Goal: Task Accomplishment & Management: Complete application form

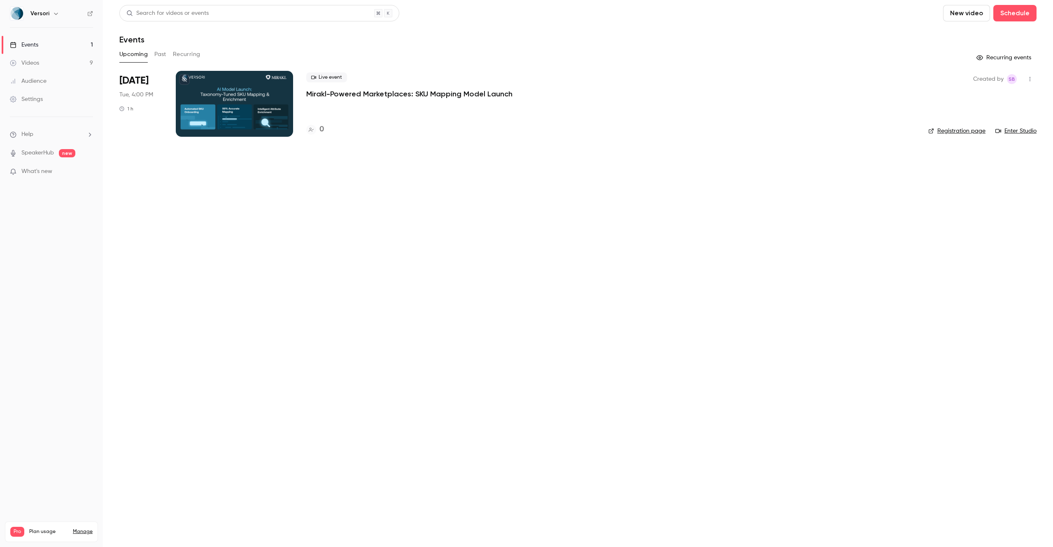
click at [347, 92] on p "Mirakl-Powered Marketplaces: SKU Mapping Model Launch" at bounding box center [409, 94] width 206 height 10
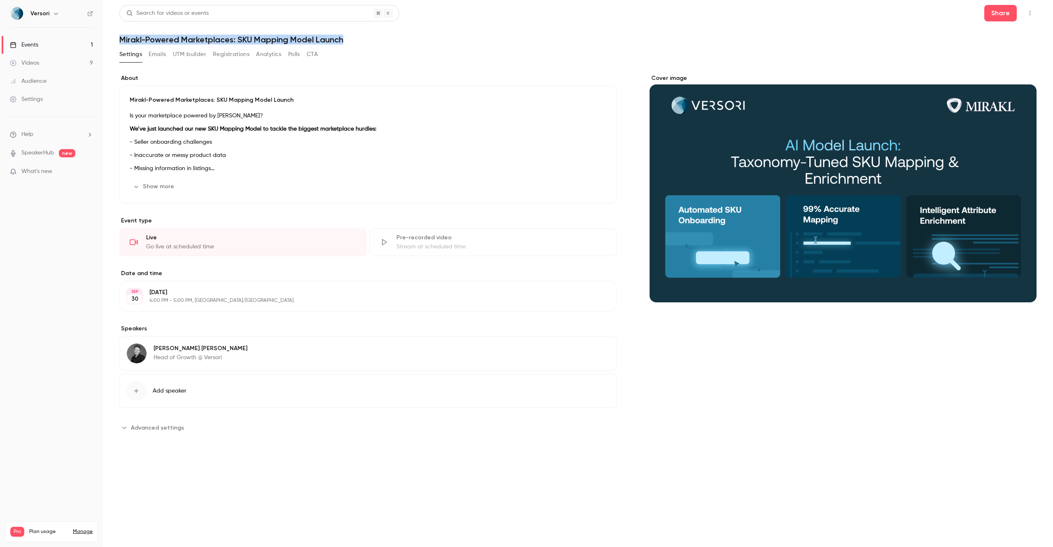
drag, startPoint x: 353, startPoint y: 44, endPoint x: 121, endPoint y: 40, distance: 231.9
click at [121, 40] on div "Search for videos or events Share Mirakl-Powered Marketplaces: SKU Mapping Mode…" at bounding box center [577, 229] width 917 height 449
copy h1 "Mirakl-Powered Marketplaces: SKU Mapping Model Launch"
click at [1006, 21] on button "Share" at bounding box center [1001, 13] width 33 height 16
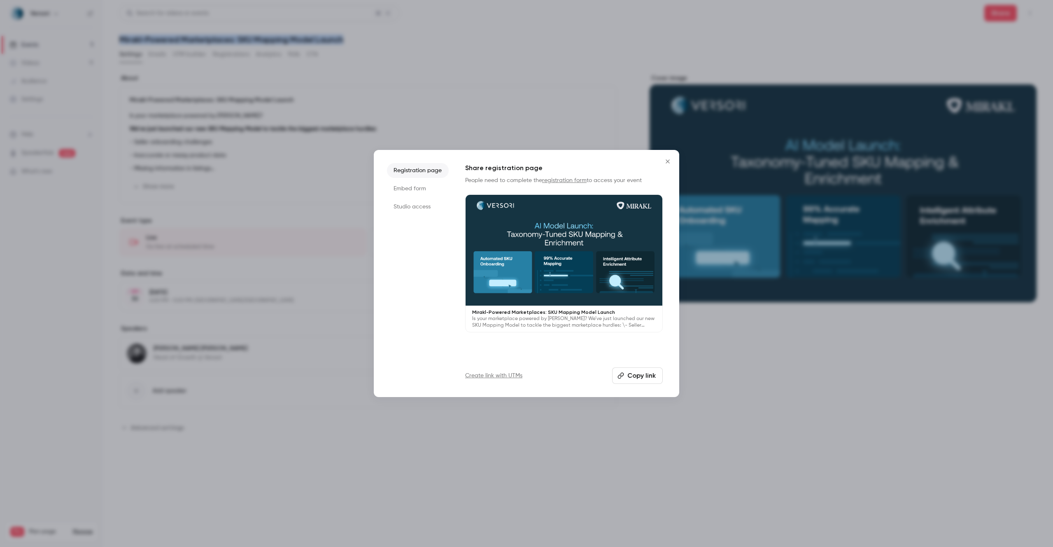
click at [623, 375] on icon "button" at bounding box center [621, 376] width 6 height 6
click at [585, 56] on div at bounding box center [526, 273] width 1053 height 547
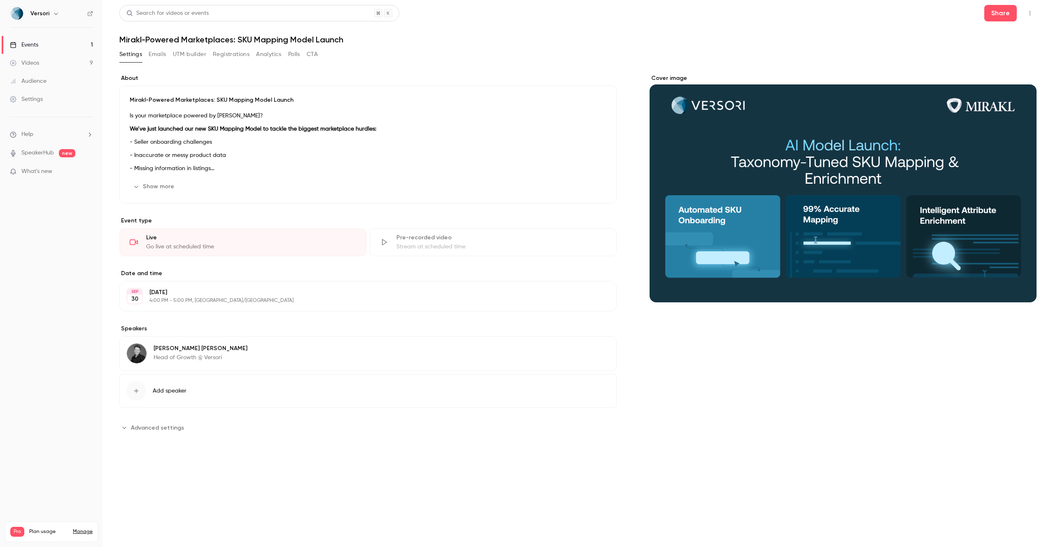
click at [132, 98] on p "Mirakl-Powered Marketplaces: SKU Mapping Model Launch" at bounding box center [368, 100] width 477 height 8
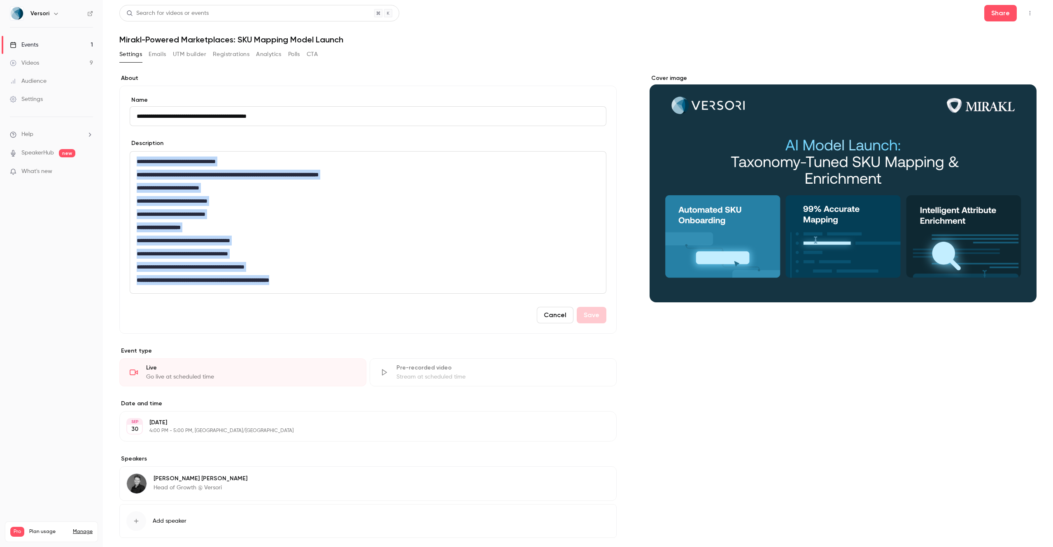
drag, startPoint x: 133, startPoint y: 163, endPoint x: 131, endPoint y: 292, distance: 128.1
click at [131, 292] on div "**********" at bounding box center [368, 223] width 476 height 142
copy div "**********"
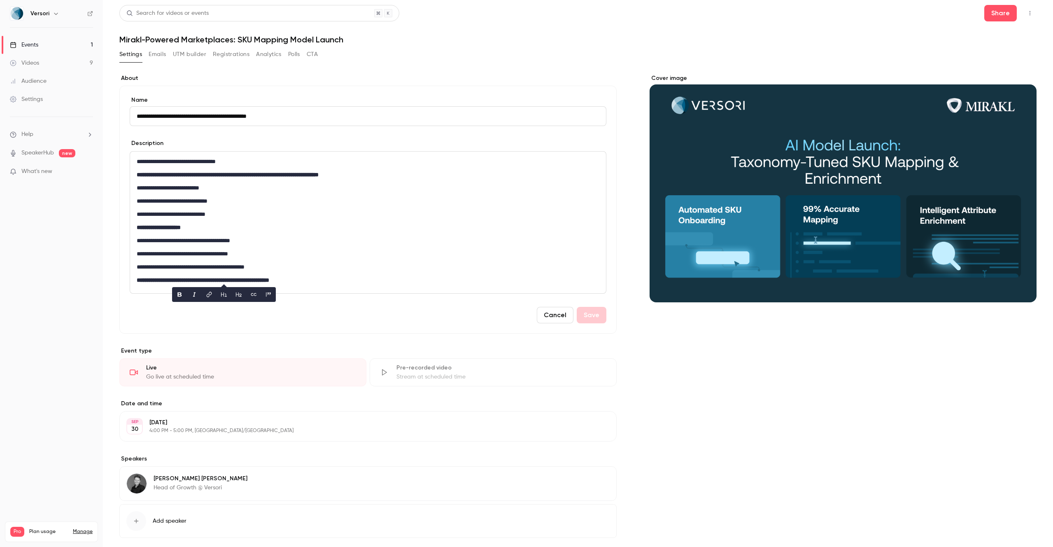
click at [117, 315] on main "**********" at bounding box center [578, 273] width 950 height 547
click at [30, 47] on div "Events" at bounding box center [24, 45] width 28 height 8
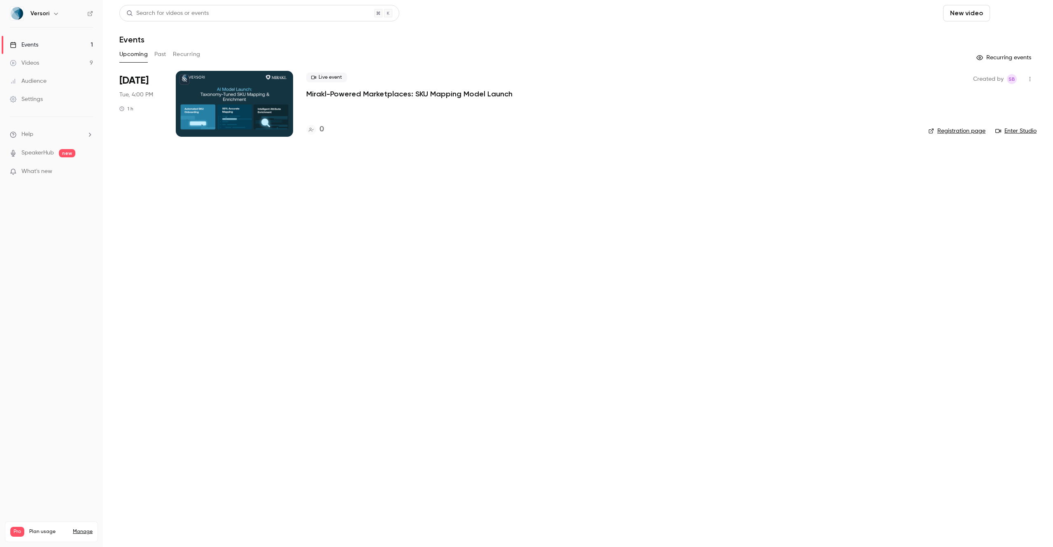
click at [1013, 11] on button "Schedule" at bounding box center [1015, 13] width 43 height 16
click at [957, 40] on li "One time event" at bounding box center [991, 35] width 89 height 21
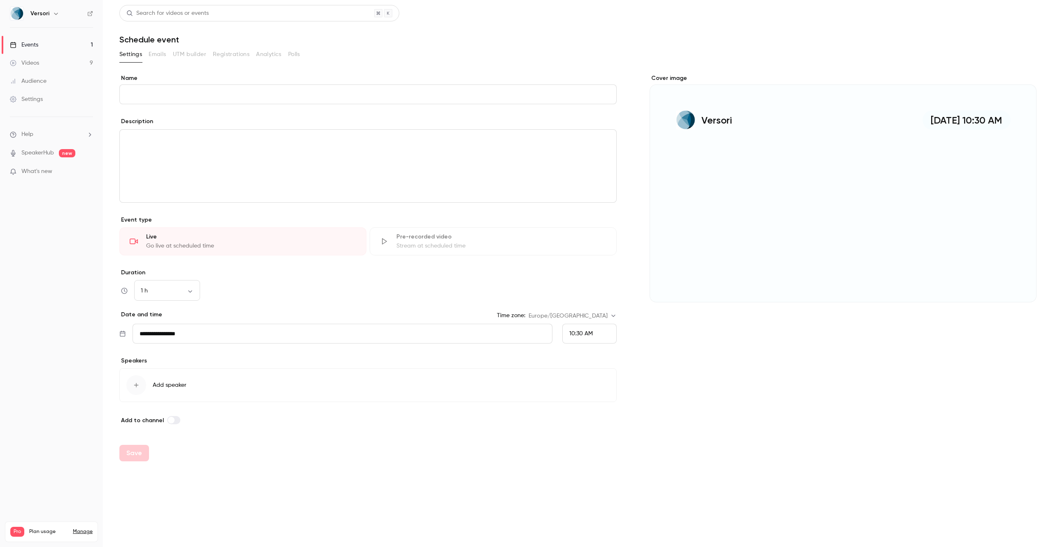
click at [135, 92] on input "Name" at bounding box center [367, 94] width 497 height 20
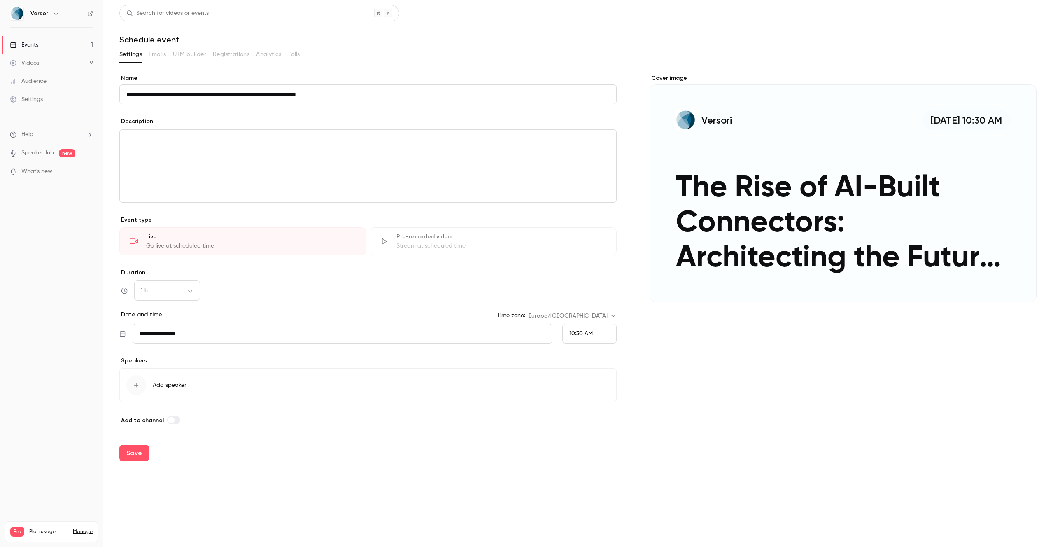
type input "**********"
click at [209, 143] on p "editor" at bounding box center [367, 140] width 483 height 10
click at [131, 158] on div "**********" at bounding box center [368, 166] width 497 height 72
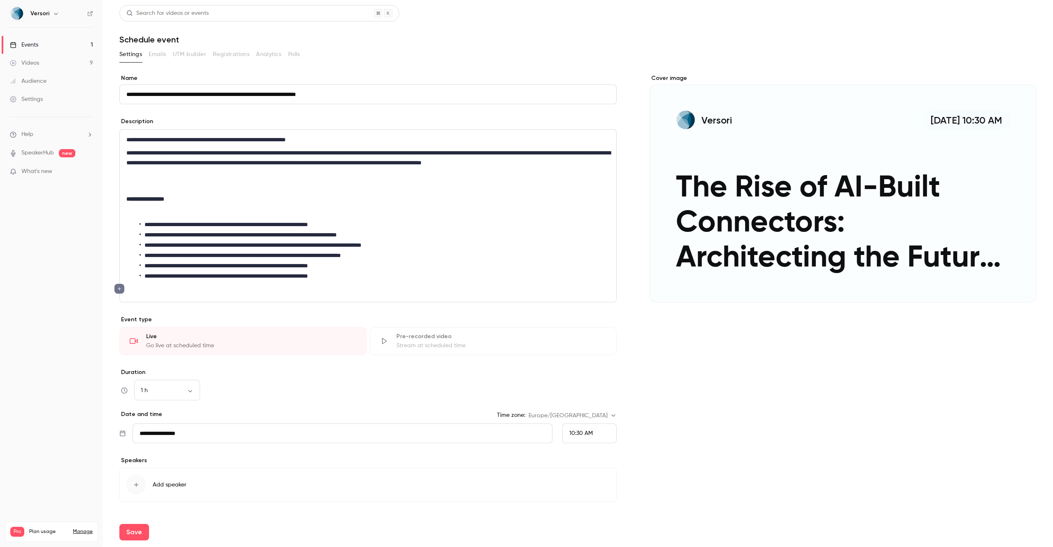
click at [158, 189] on p "editor" at bounding box center [367, 186] width 483 height 10
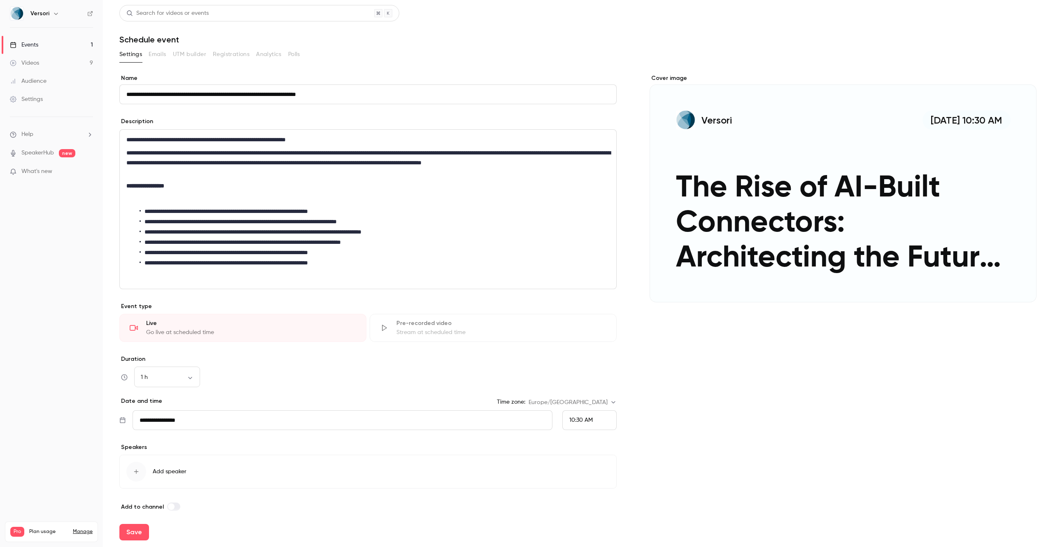
click at [158, 196] on p "editor" at bounding box center [367, 199] width 483 height 10
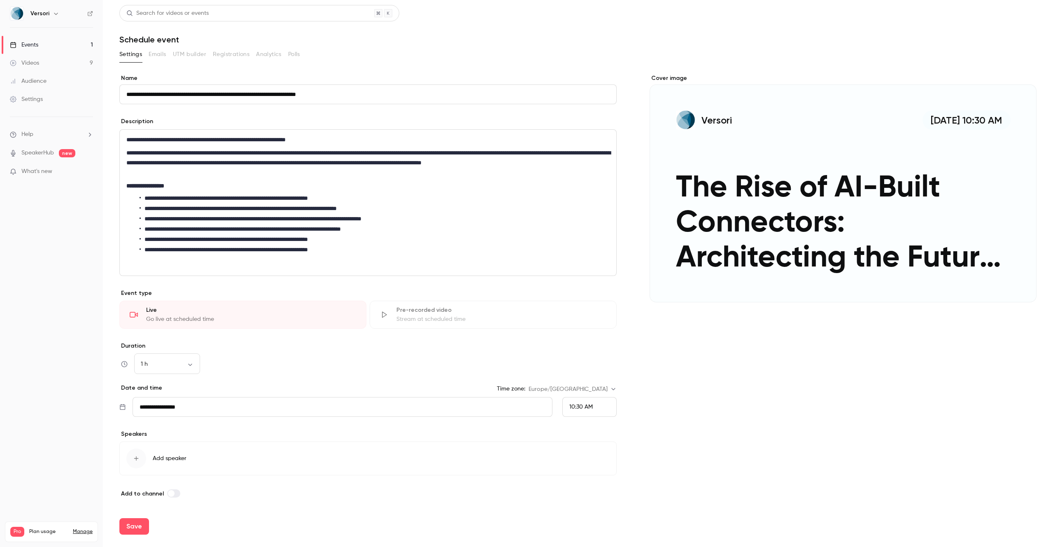
click at [181, 267] on div "**********" at bounding box center [368, 203] width 497 height 146
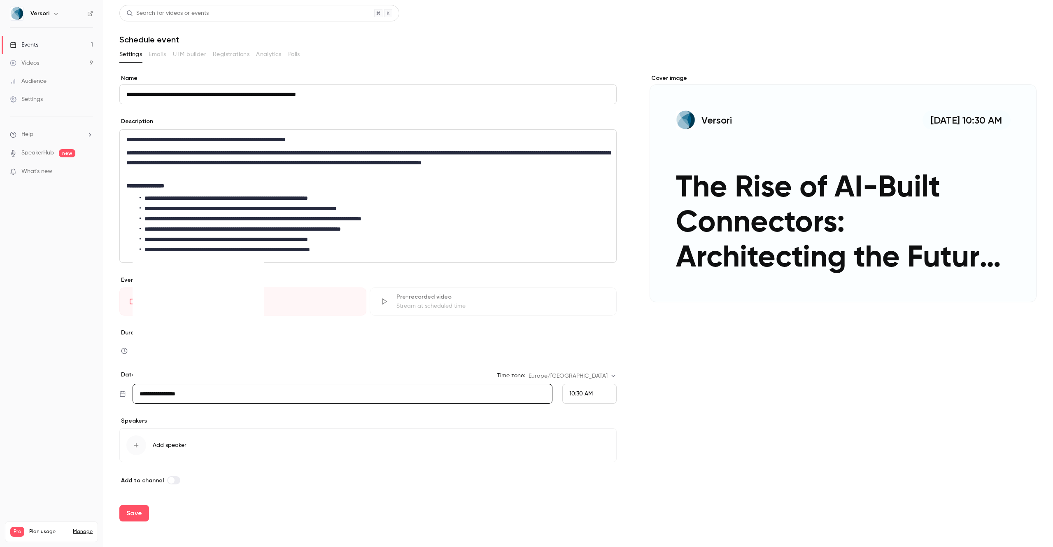
click at [182, 385] on input "**********" at bounding box center [343, 394] width 420 height 20
click at [249, 267] on icon "Move forward to switch to the next month." at bounding box center [252, 264] width 10 height 10
click at [200, 293] on div "2" at bounding box center [199, 294] width 13 height 12
type input "**********"
click at [254, 364] on div "**********" at bounding box center [367, 366] width 497 height 75
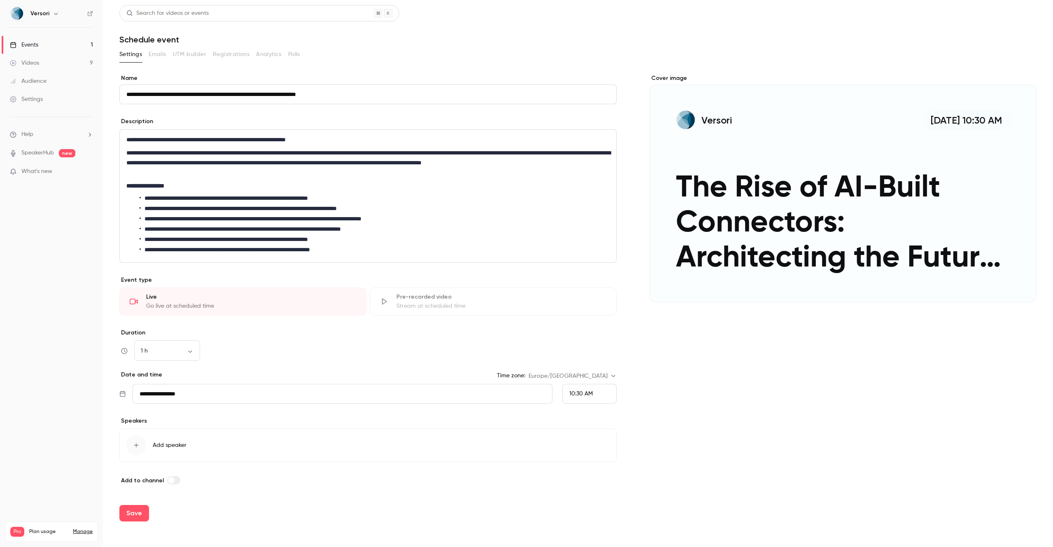
click at [184, 437] on button "Add speaker" at bounding box center [367, 445] width 497 height 34
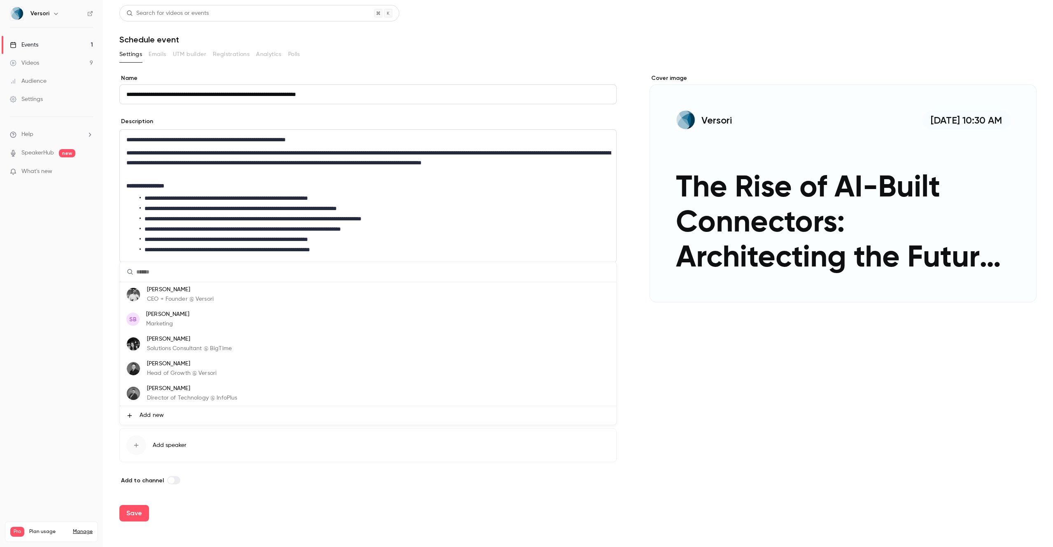
click at [183, 300] on p "CEO + Founder @ Versori" at bounding box center [180, 299] width 67 height 9
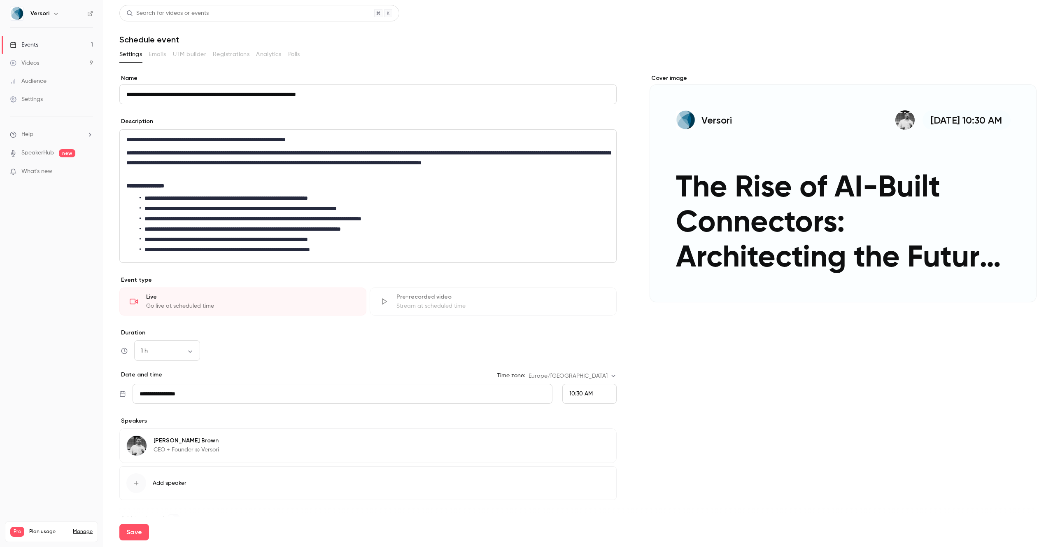
click at [134, 488] on div "button" at bounding box center [136, 483] width 20 height 20
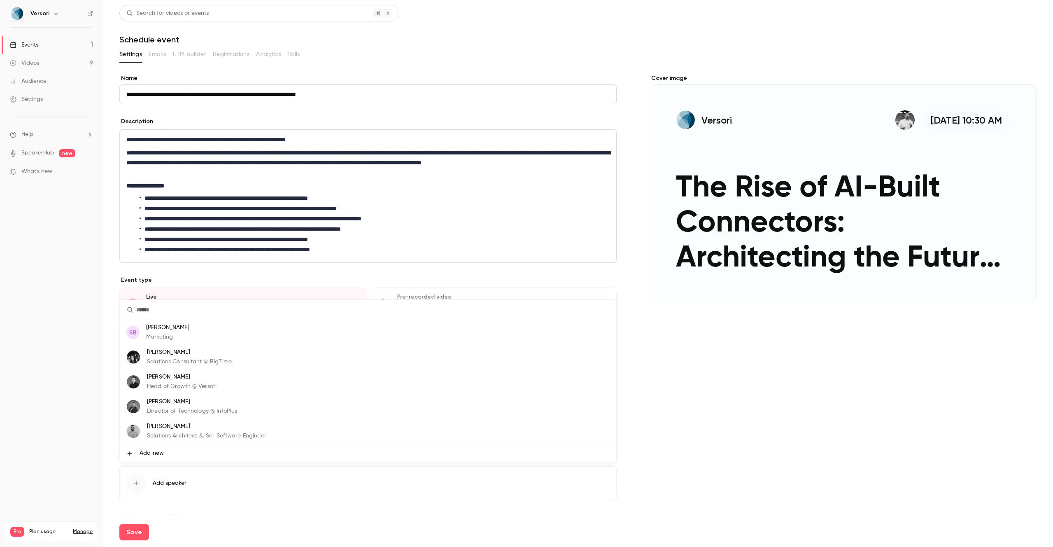
click at [172, 380] on p "George Goodfellow" at bounding box center [182, 377] width 70 height 9
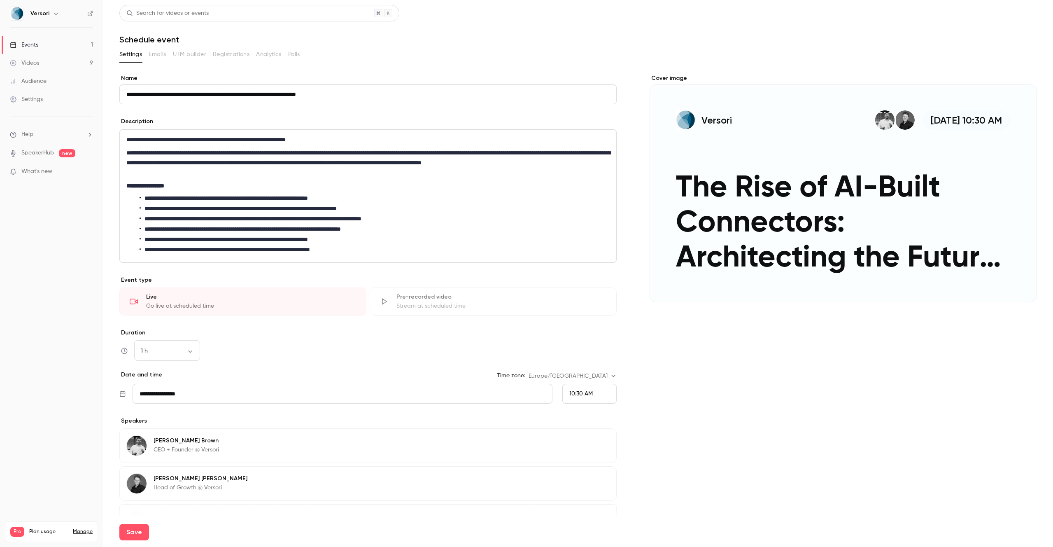
click at [833, 182] on div "Cover image" at bounding box center [843, 188] width 387 height 228
click at [0, 0] on input "Versori Oct 2, 10:30 AM The Rise of AI-Built Connectors: Architecting the Futur…" at bounding box center [0, 0] width 0 height 0
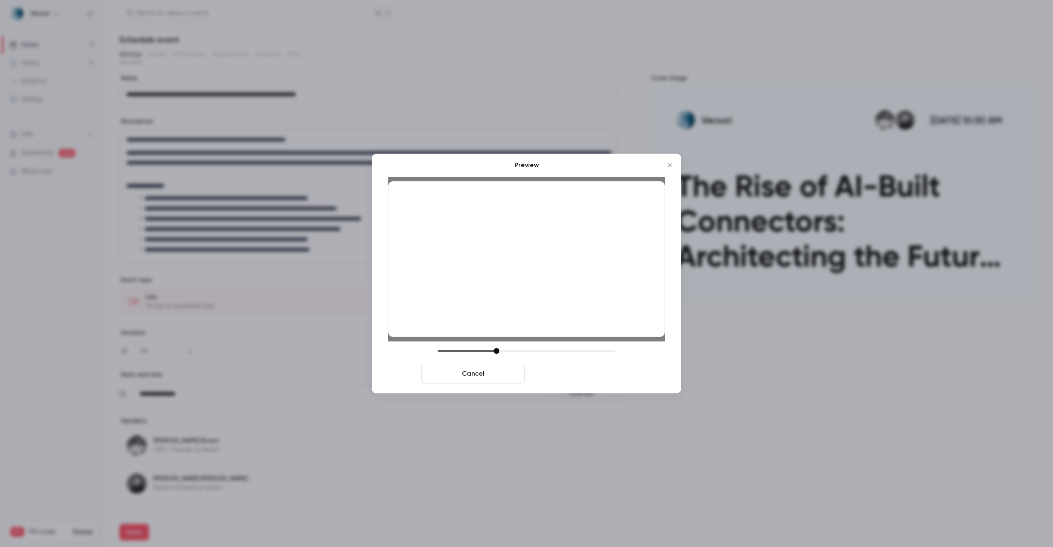
click at [597, 375] on button "Save cover" at bounding box center [580, 374] width 104 height 20
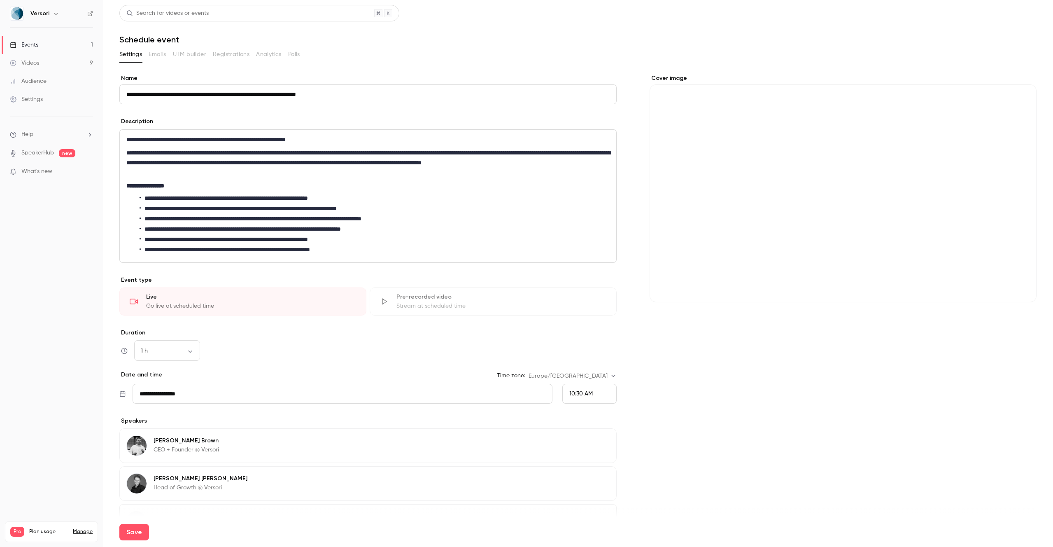
click at [807, 224] on div "Cover image" at bounding box center [843, 188] width 387 height 228
click at [0, 0] on input "Cover image" at bounding box center [0, 0] width 0 height 0
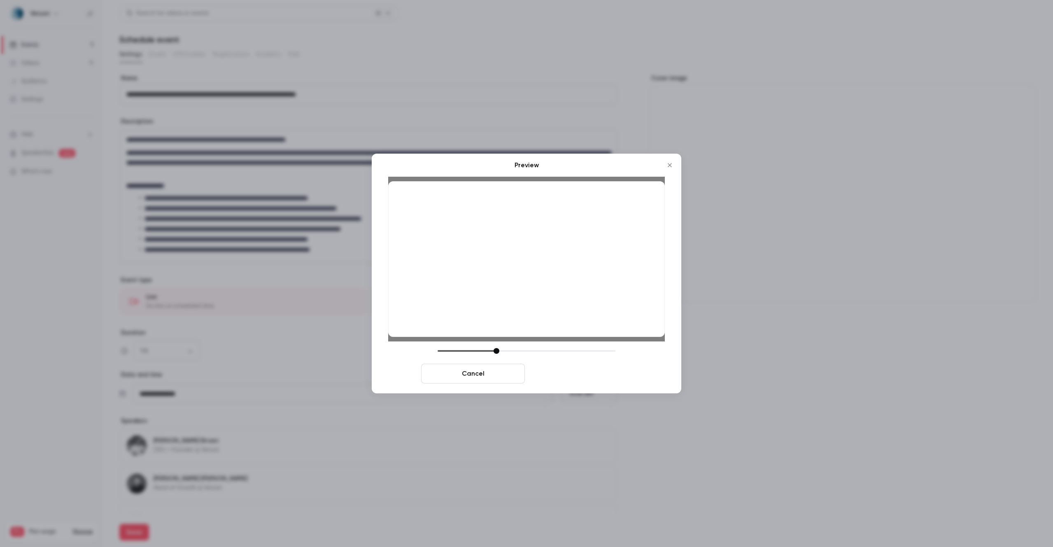
click at [582, 371] on button "Save cover" at bounding box center [580, 374] width 104 height 20
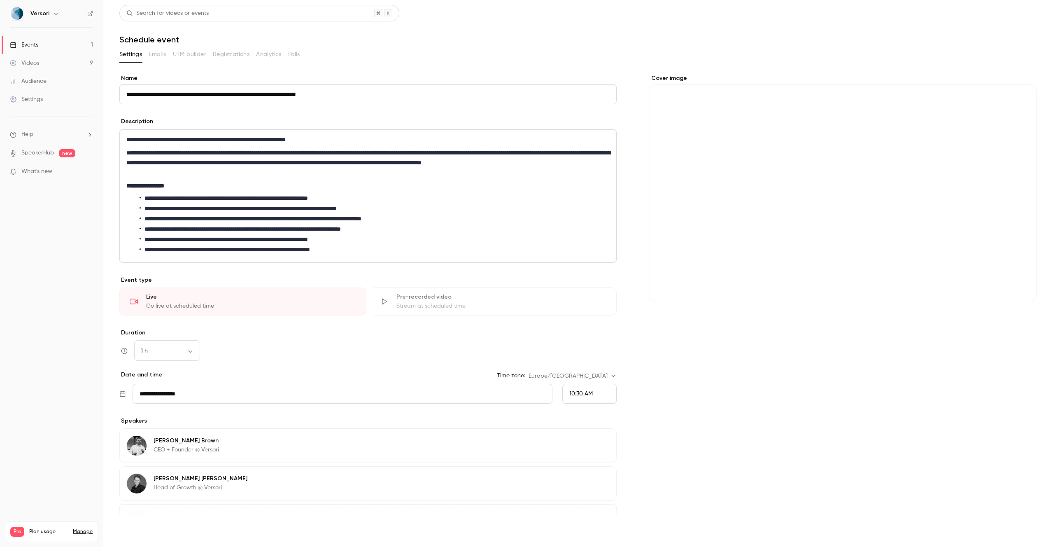
click at [134, 528] on button "Save" at bounding box center [134, 532] width 30 height 16
type input "**********"
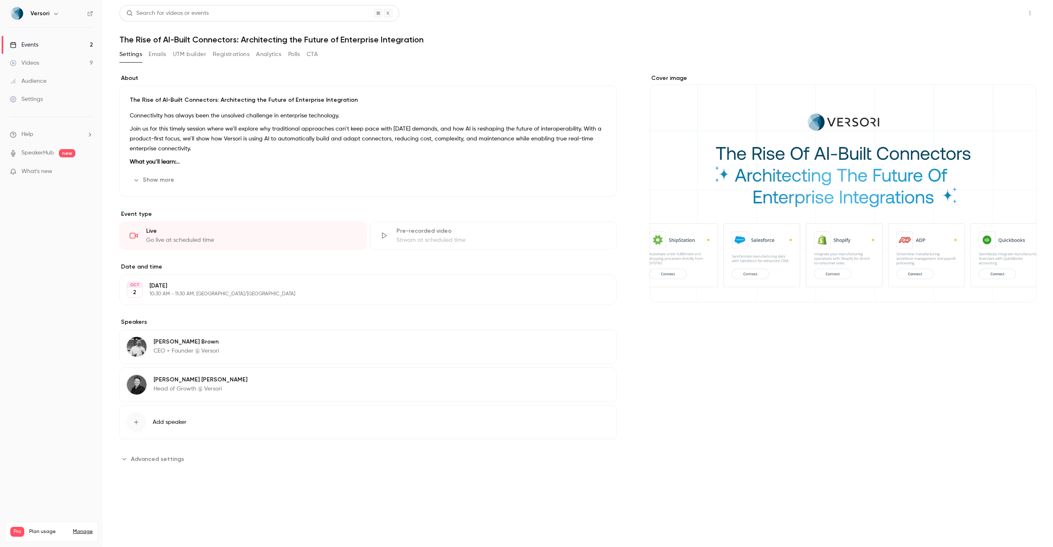
click at [1007, 15] on button "Share" at bounding box center [1001, 13] width 33 height 16
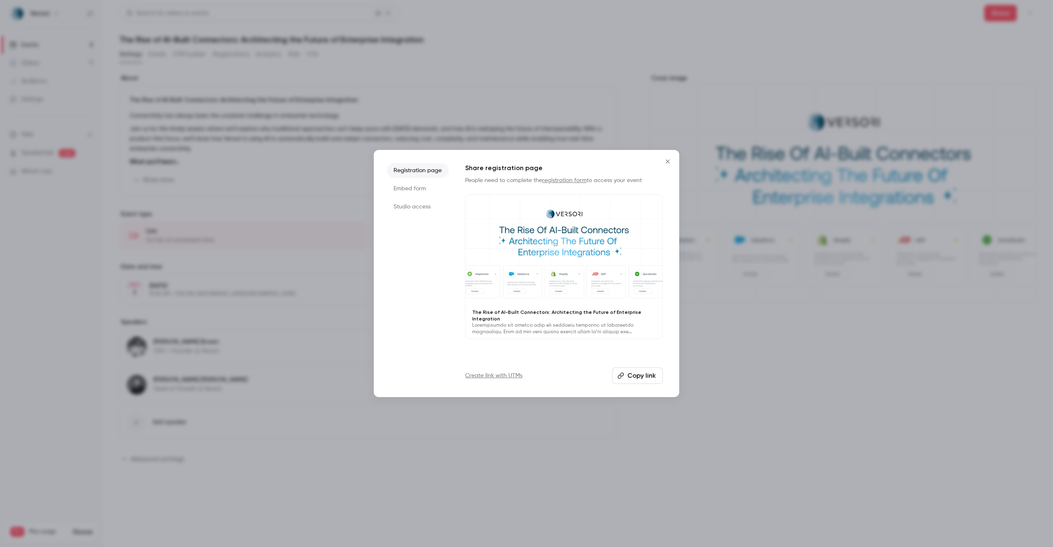
click at [631, 371] on button "Copy link" at bounding box center [637, 375] width 51 height 16
click at [665, 162] on icon "Close" at bounding box center [668, 161] width 10 height 7
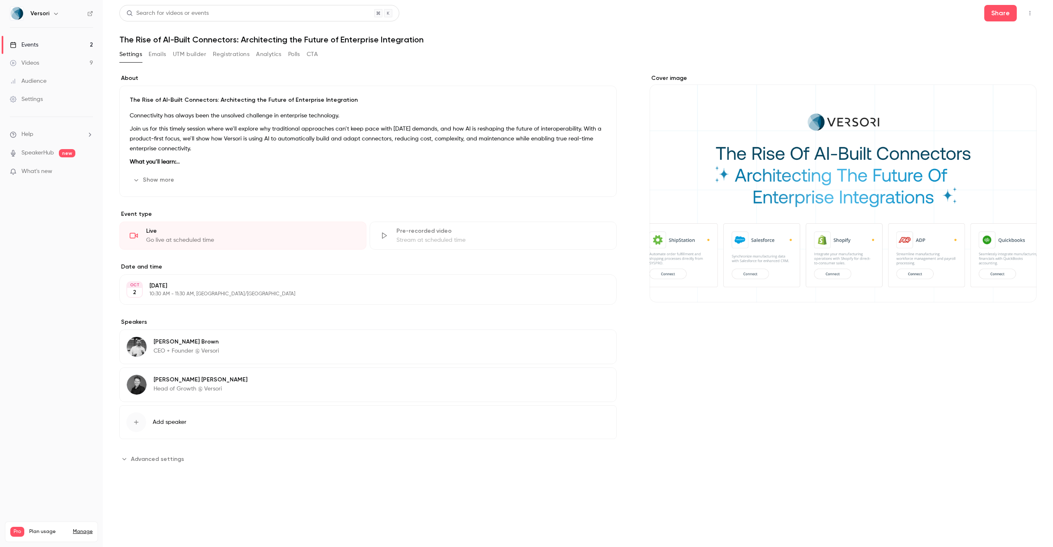
click at [154, 177] on button "Show more" at bounding box center [154, 179] width 49 height 13
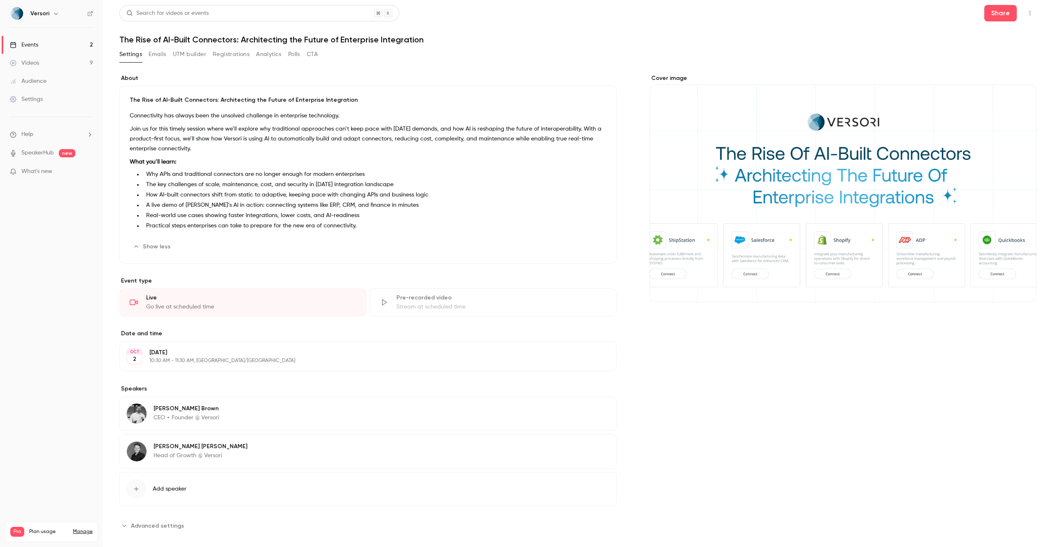
click at [402, 36] on h1 "The Rise of AI-Built Connectors: Architecting the Future of Enterprise Integrat…" at bounding box center [577, 40] width 917 height 10
drag, startPoint x: 422, startPoint y: 40, endPoint x: 120, endPoint y: 40, distance: 302.2
click at [120, 40] on h1 "The Rise of AI-Built Connectors: Architecting the Future of Enterprise Integrat…" at bounding box center [577, 40] width 917 height 10
copy h1 "The Rise of AI-Built Connectors: Architecting the Future of Enterprise Integrat…"
click at [206, 349] on p "Thursday, October 2" at bounding box center [361, 352] width 424 height 8
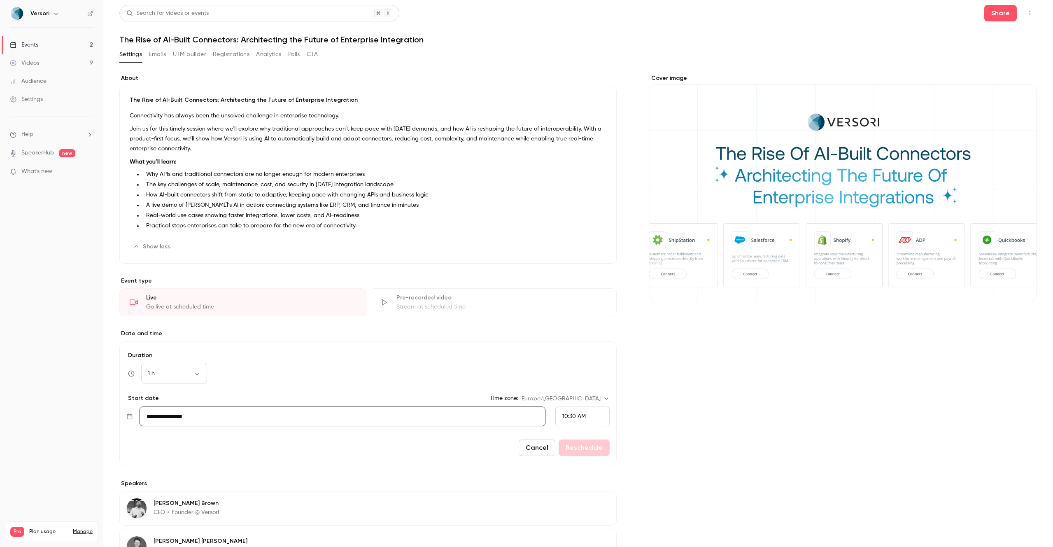
click at [588, 418] on div "10:30 AM" at bounding box center [582, 416] width 54 height 20
click at [576, 395] on span "4:30 PM" at bounding box center [572, 398] width 21 height 6
click at [588, 451] on button "Reschedule" at bounding box center [584, 447] width 51 height 16
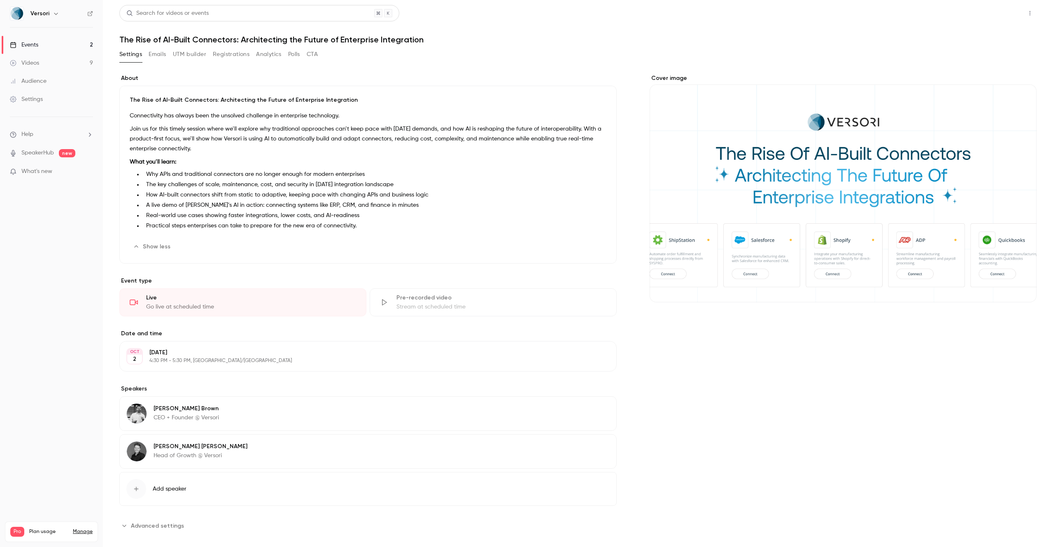
click at [992, 12] on button "Share" at bounding box center [1001, 13] width 33 height 16
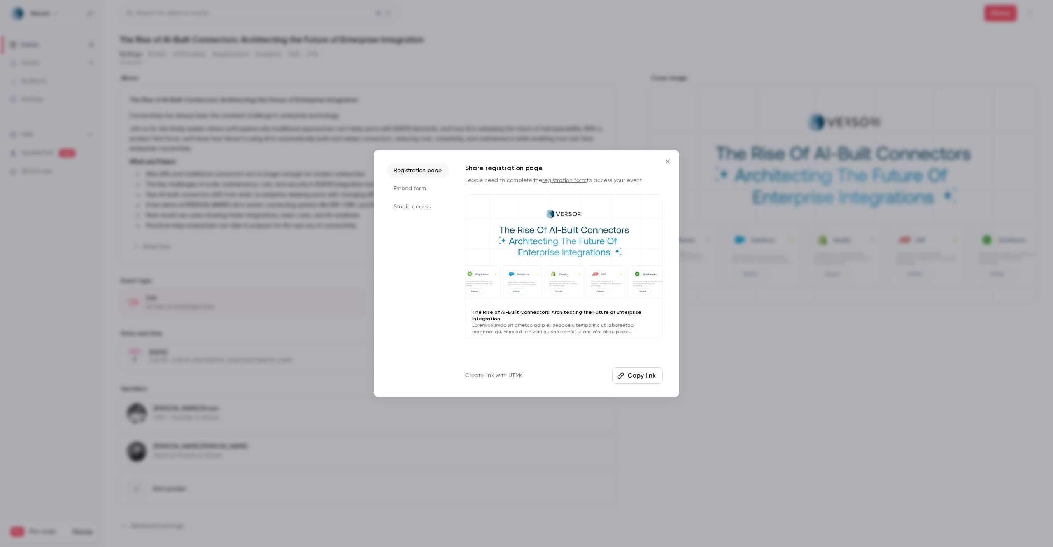
click at [649, 377] on button "Copy link" at bounding box center [637, 375] width 51 height 16
click at [705, 369] on div at bounding box center [526, 273] width 1053 height 547
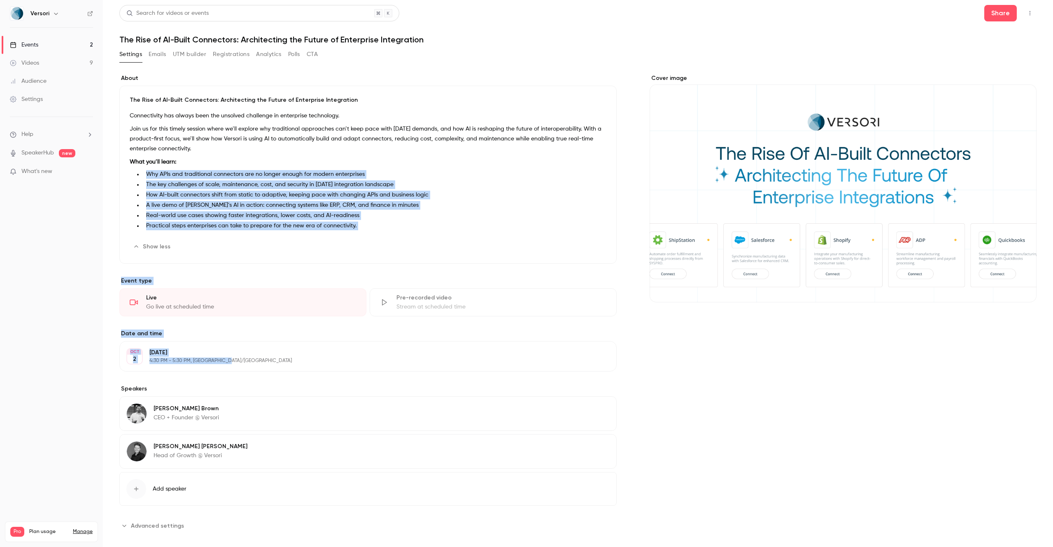
drag, startPoint x: 183, startPoint y: 160, endPoint x: 178, endPoint y: 152, distance: 9.4
click at [178, 152] on div "About The Rise of AI-Built Connectors: Architecting the Future of Enterprise In…" at bounding box center [367, 303] width 497 height 458
click at [228, 58] on button "Registrations" at bounding box center [231, 54] width 37 height 13
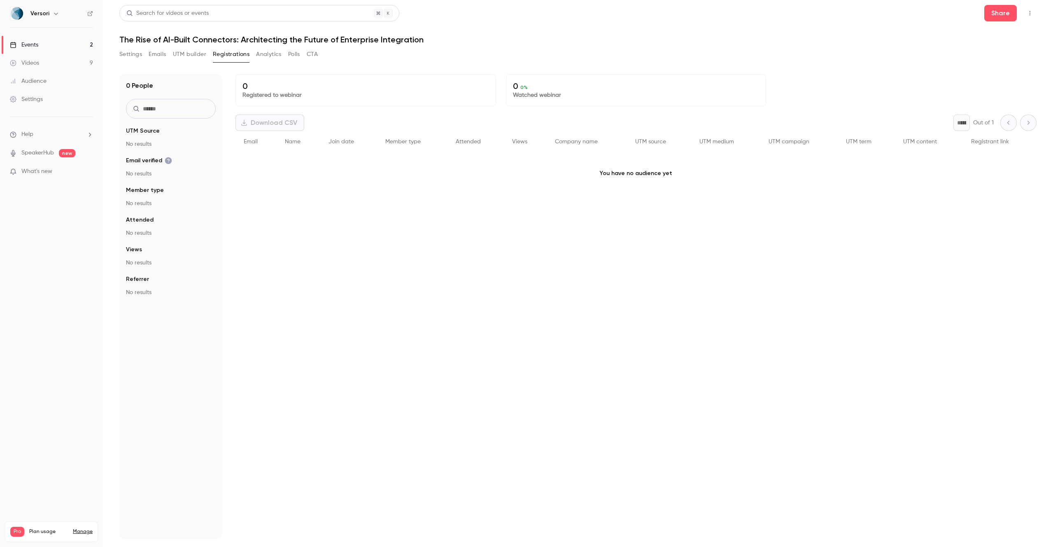
click at [34, 63] on div "Videos" at bounding box center [24, 63] width 29 height 8
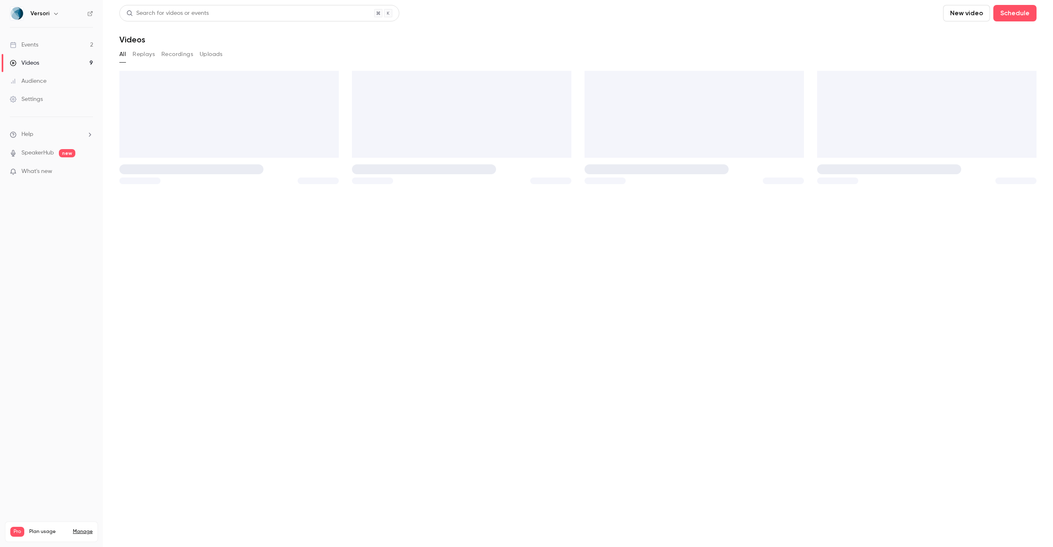
click at [36, 44] on div "Events" at bounding box center [24, 45] width 28 height 8
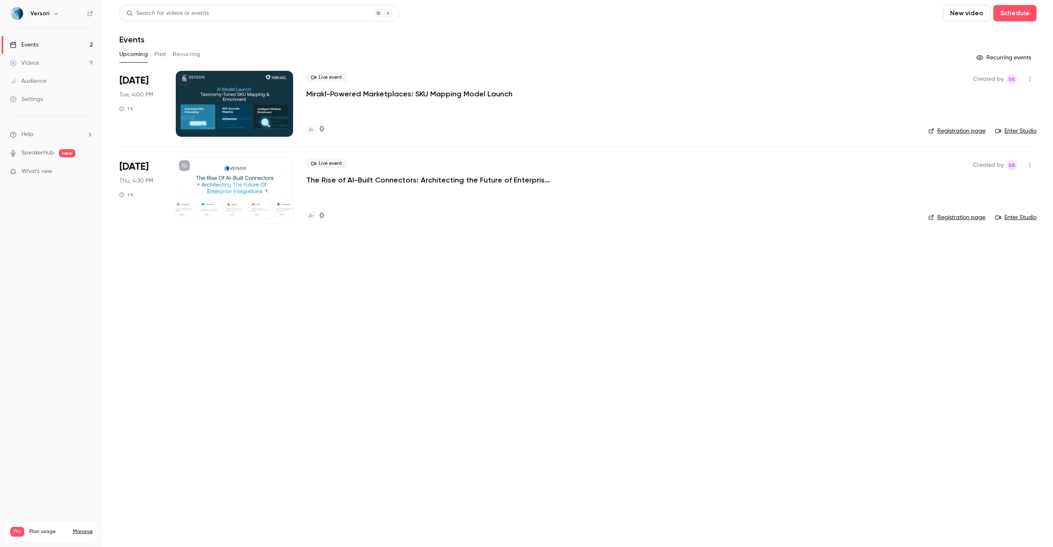
click at [1030, 82] on icon "button" at bounding box center [1030, 79] width 7 height 6
click at [973, 98] on div "Share" at bounding box center [998, 100] width 63 height 8
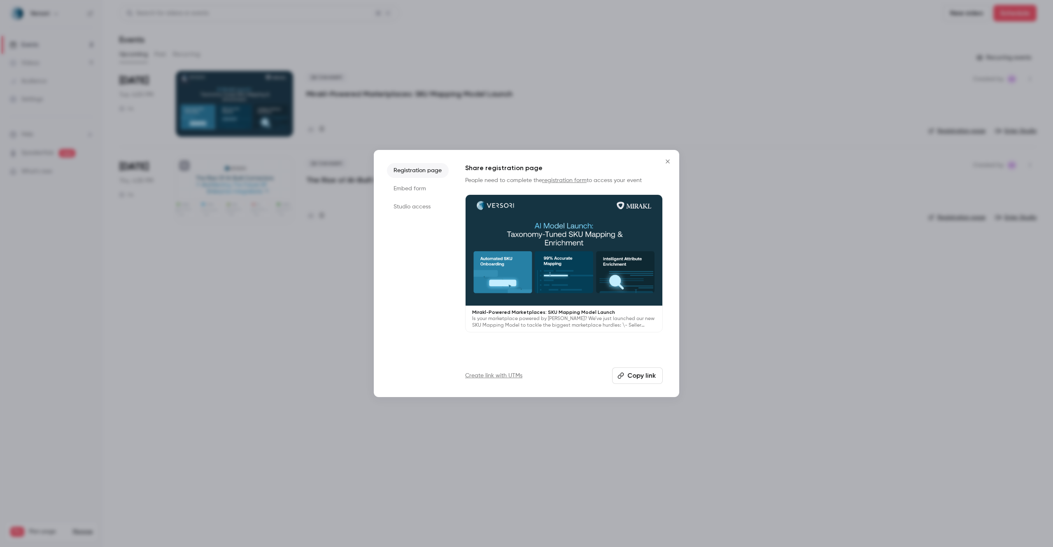
click at [638, 376] on button "Copy link" at bounding box center [637, 375] width 51 height 16
click at [625, 101] on div at bounding box center [526, 273] width 1053 height 546
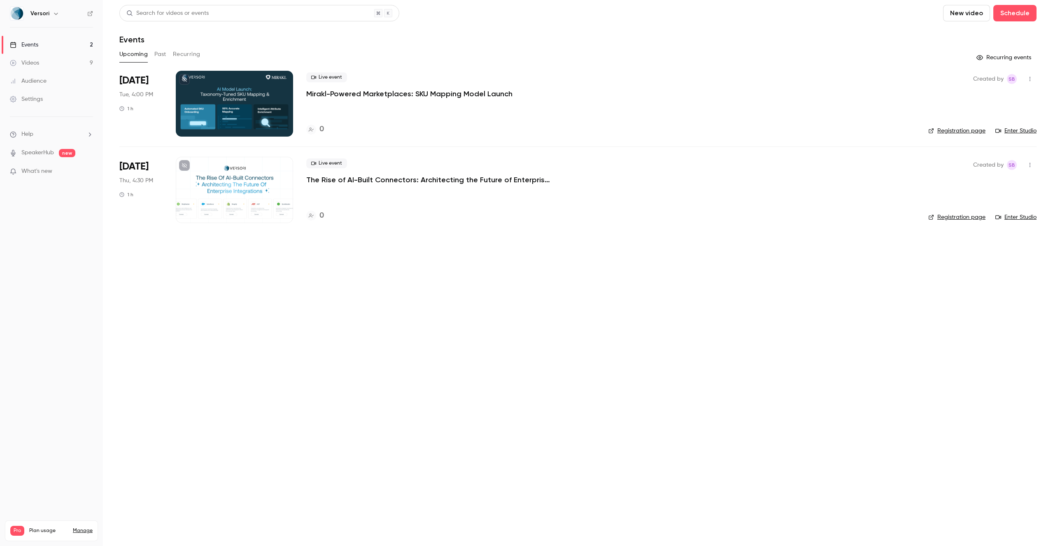
click at [400, 92] on p "Mirakl-Powered Marketplaces: SKU Mapping Model Launch" at bounding box center [409, 94] width 206 height 10
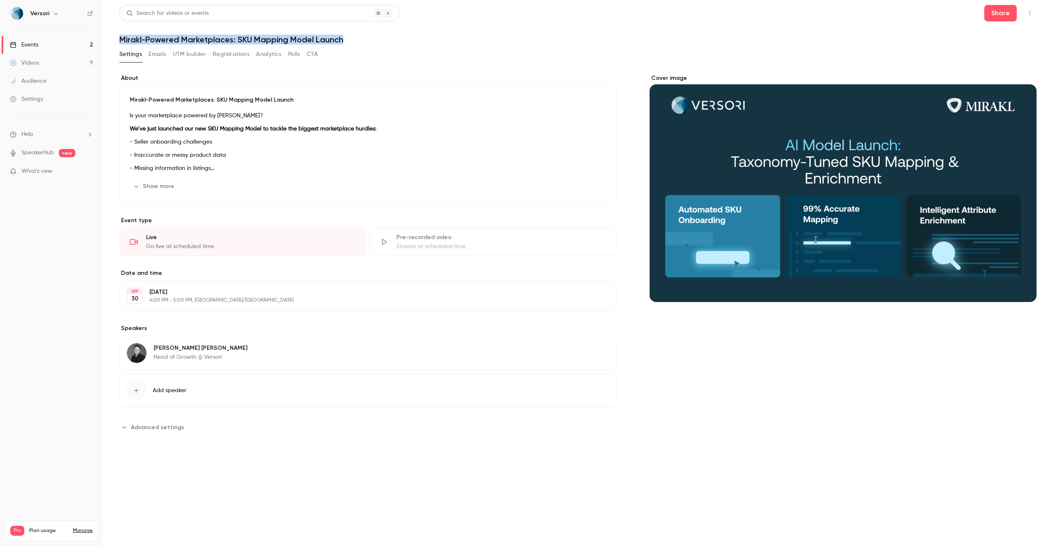
drag, startPoint x: 357, startPoint y: 38, endPoint x: 105, endPoint y: 38, distance: 252.4
click at [105, 38] on main "Search for videos or events Share Mirakl-Powered Marketplaces: SKU Mapping Mode…" at bounding box center [578, 273] width 950 height 546
copy h1 "Mirakl-Powered Marketplaces: SKU Mapping Model Launch"
click at [993, 13] on button "Share" at bounding box center [1001, 13] width 33 height 16
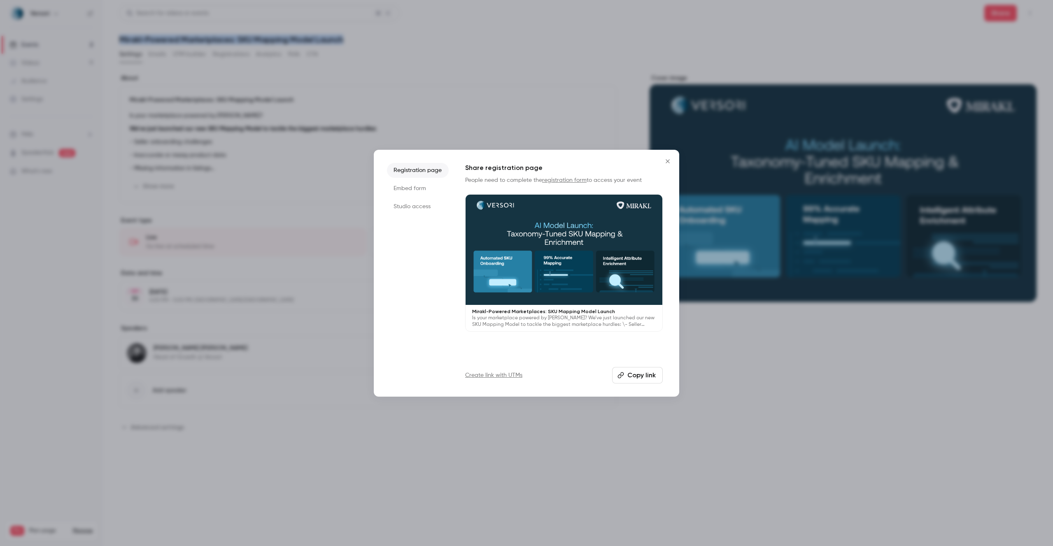
click at [629, 370] on button "Copy link" at bounding box center [637, 375] width 51 height 16
